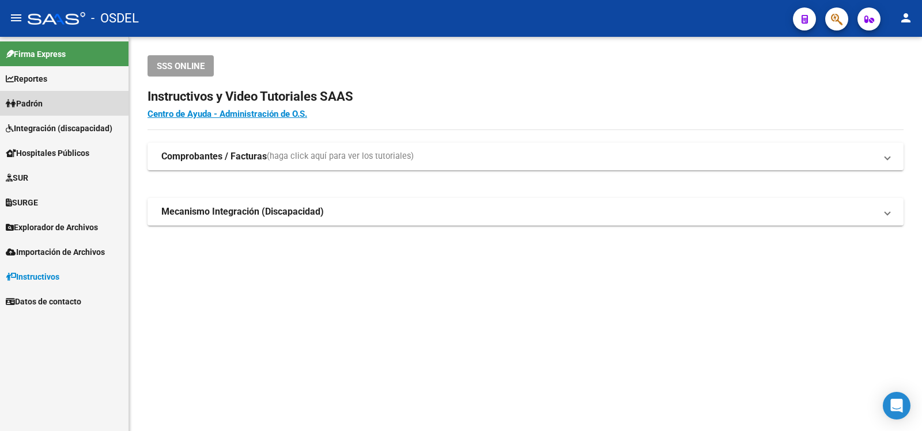
click at [33, 97] on span "Padrón" at bounding box center [24, 103] width 37 height 13
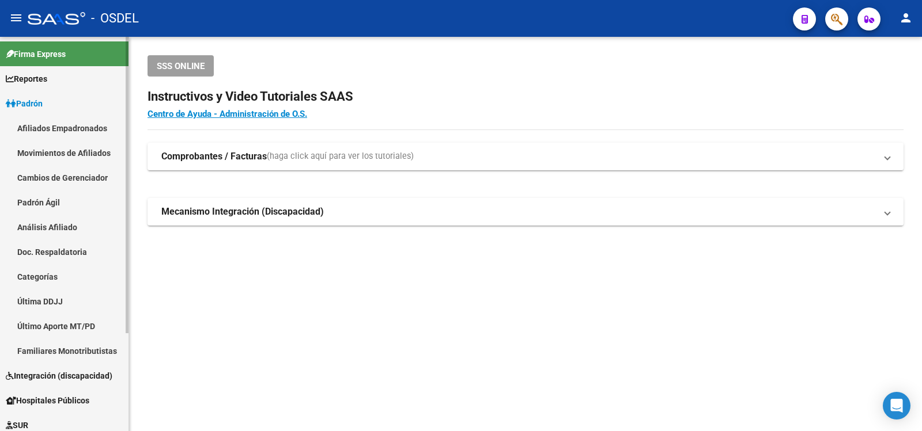
click at [41, 222] on link "Análisis Afiliado" at bounding box center [64, 227] width 128 height 25
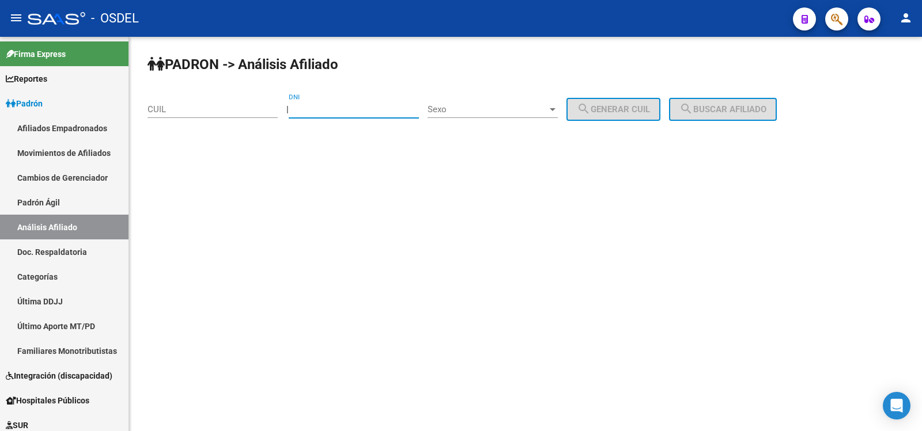
click at [325, 105] on input "DNI" at bounding box center [354, 109] width 130 height 10
type input "34531088"
click at [558, 106] on div at bounding box center [552, 109] width 10 height 9
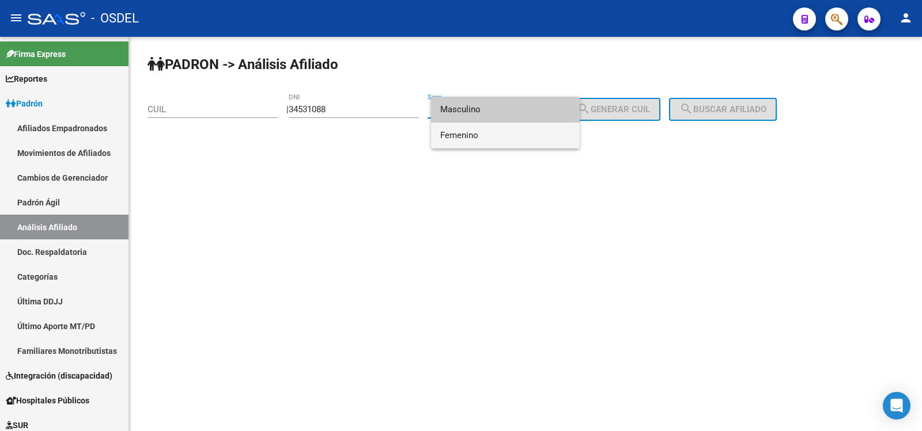
click at [456, 131] on span "Femenino" at bounding box center [505, 136] width 130 height 26
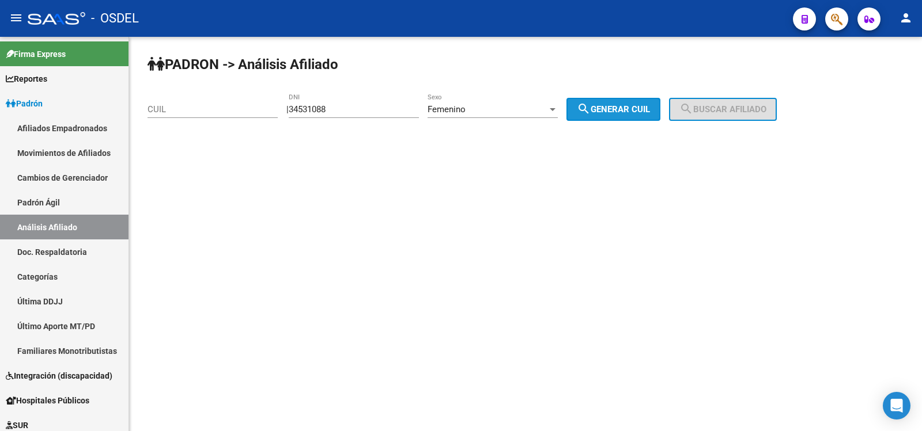
click at [619, 103] on button "search Generar CUIL" at bounding box center [613, 109] width 94 height 23
type input "27-34531088-1"
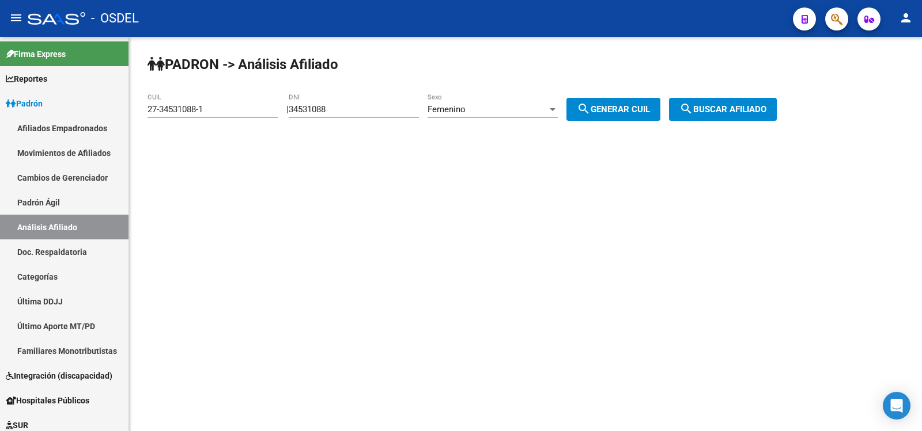
click at [752, 107] on span "search Buscar afiliado" at bounding box center [722, 109] width 87 height 10
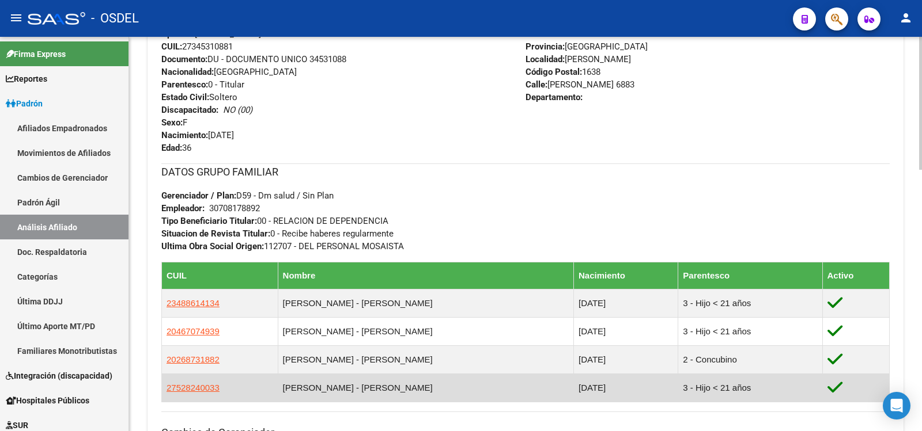
scroll to position [403, 0]
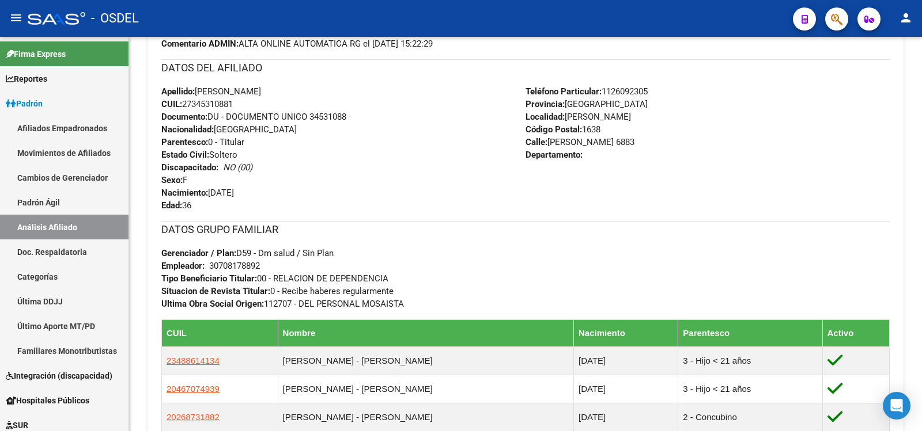
click at [907, 15] on mat-icon "person" at bounding box center [905, 18] width 14 height 14
click at [885, 73] on button "exit_to_app Salir" at bounding box center [882, 76] width 70 height 28
